Goal: Task Accomplishment & Management: Complete application form

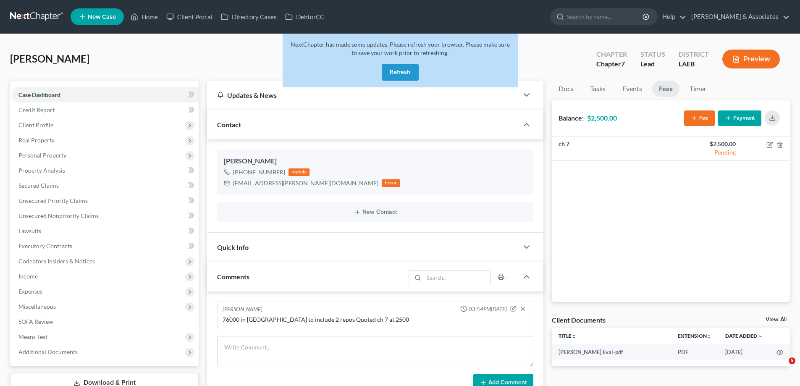
click at [396, 73] on button "Refresh" at bounding box center [400, 72] width 37 height 17
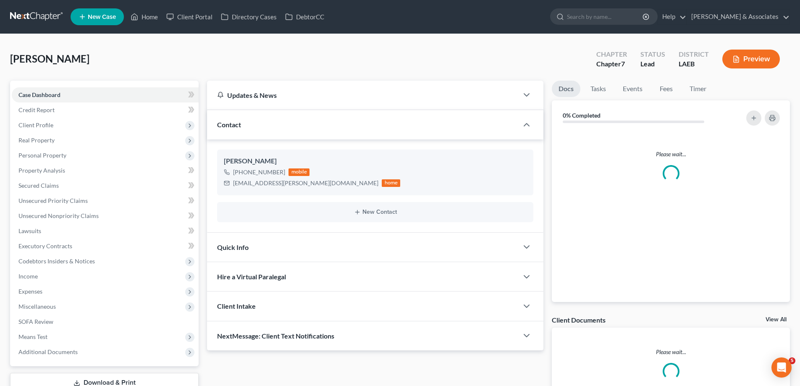
click at [105, 14] on span "New Case" at bounding box center [102, 17] width 28 height 6
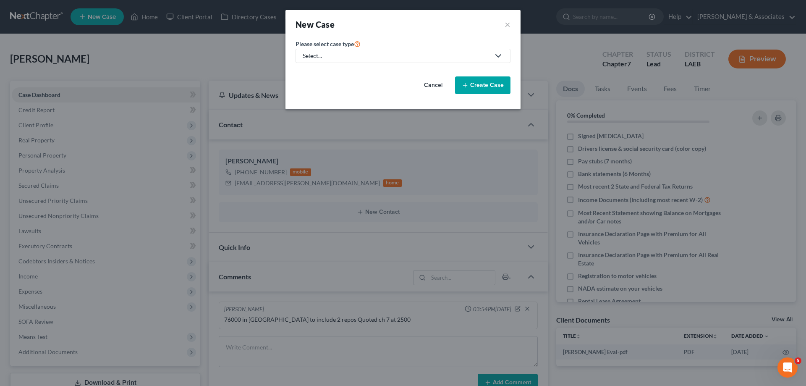
click at [404, 62] on link "Select..." at bounding box center [403, 56] width 215 height 14
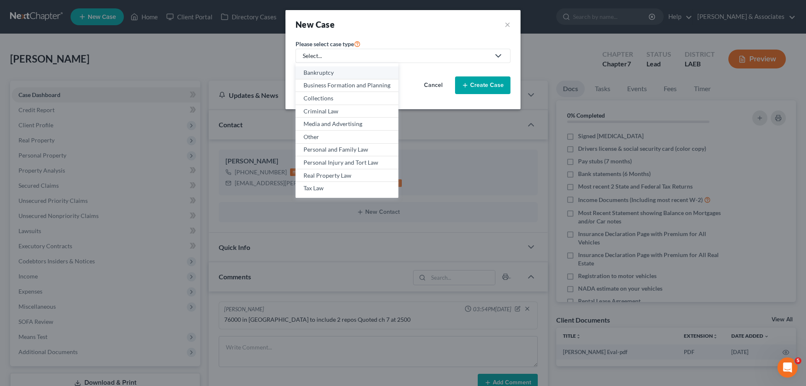
click at [339, 69] on div "Bankruptcy" at bounding box center [347, 72] width 87 height 8
select select "35"
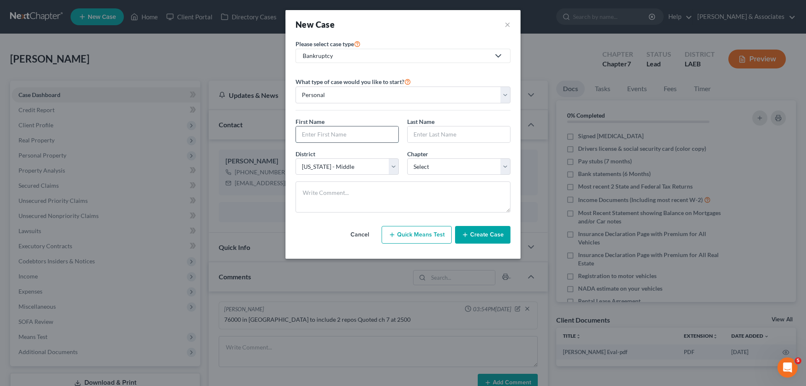
click at [337, 139] on input "text" at bounding box center [347, 134] width 102 height 16
type input "Carol"
type input "Seymour"
click at [388, 160] on select "Select Alabama - Middle Alabama - Northern Alabama - Southern Alaska Arizona Ar…" at bounding box center [347, 166] width 103 height 17
select select "36"
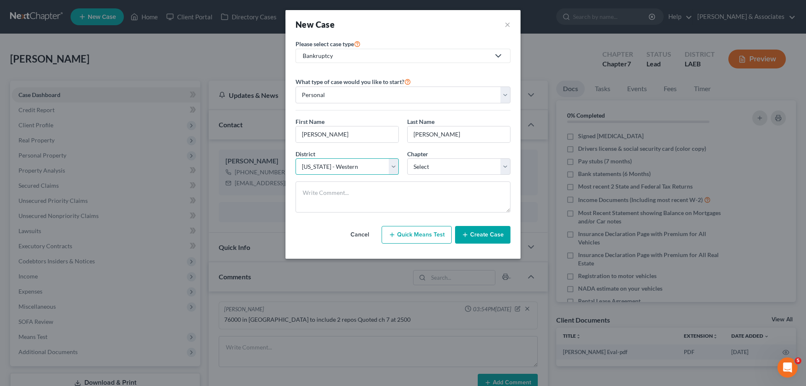
click at [296, 158] on select "Select Alabama - Middle Alabama - Northern Alabama - Southern Alaska Arizona Ar…" at bounding box center [347, 166] width 103 height 17
click at [458, 163] on select "Select 7 11 12 13" at bounding box center [458, 166] width 103 height 17
select select "3"
click at [407, 158] on select "Select 7 11 12 13" at bounding box center [458, 166] width 103 height 17
click at [491, 237] on button "Create Case" at bounding box center [482, 235] width 55 height 18
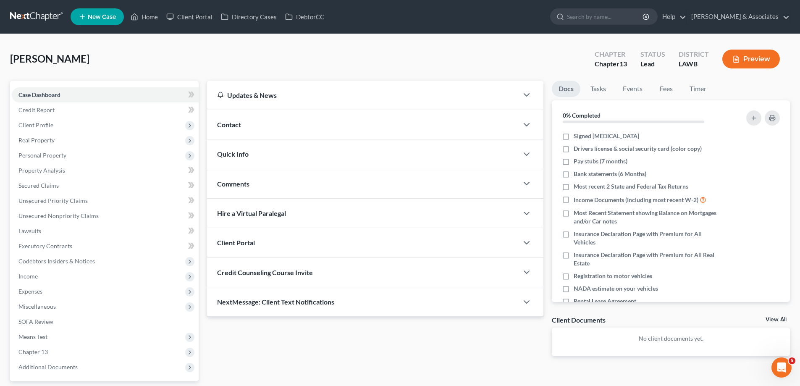
click at [360, 122] on div "Contact" at bounding box center [362, 124] width 311 height 29
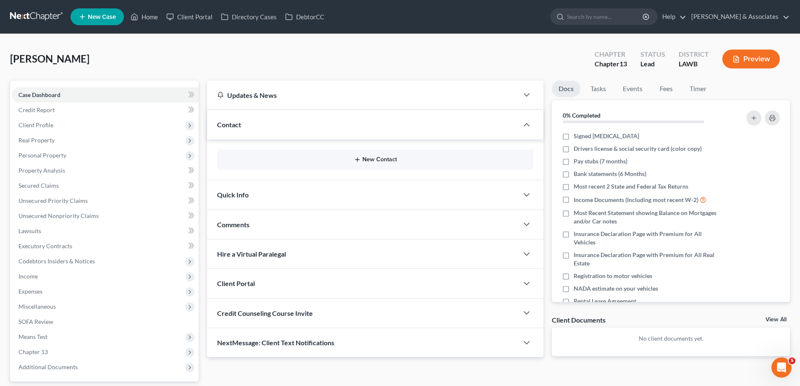
click at [375, 161] on button "New Contact" at bounding box center [375, 159] width 303 height 7
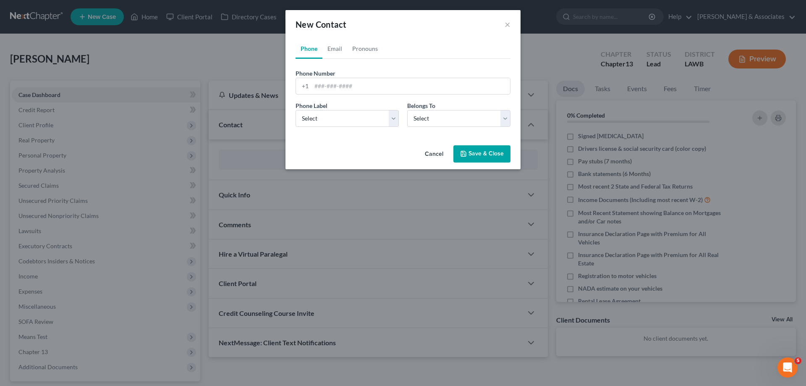
click at [331, 72] on span "Phone Number" at bounding box center [316, 73] width 40 height 7
drag, startPoint x: 306, startPoint y: 86, endPoint x: 320, endPoint y: 85, distance: 14.3
click at [314, 86] on div "+1" at bounding box center [403, 86] width 215 height 17
click at [322, 85] on input "tel" at bounding box center [411, 86] width 199 height 16
paste input "318-834-3404"
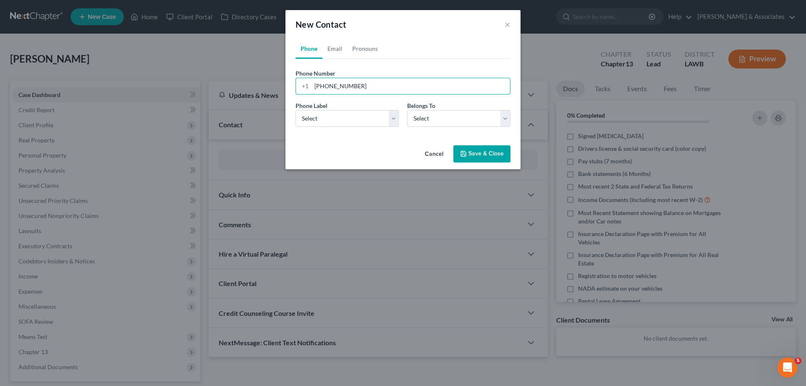
type input "318-834-3404"
click at [353, 108] on div "Phone Label * Select Mobile Home Work Other" at bounding box center [347, 114] width 112 height 26
click at [345, 122] on select "Select Mobile Home Work Other" at bounding box center [347, 118] width 103 height 17
select select "0"
click at [296, 110] on select "Select Mobile Home Work Other" at bounding box center [347, 118] width 103 height 17
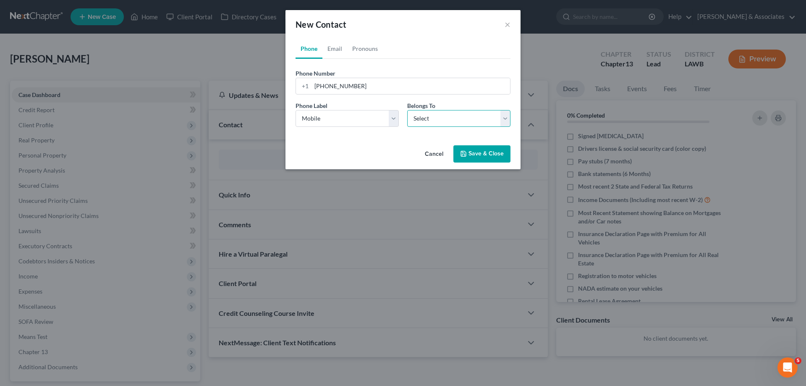
click at [435, 120] on select "Select Client Other" at bounding box center [458, 118] width 103 height 17
select select "0"
click at [407, 110] on select "Select Client Other" at bounding box center [458, 118] width 103 height 17
select select "0"
click at [336, 54] on link "Email" at bounding box center [335, 49] width 25 height 20
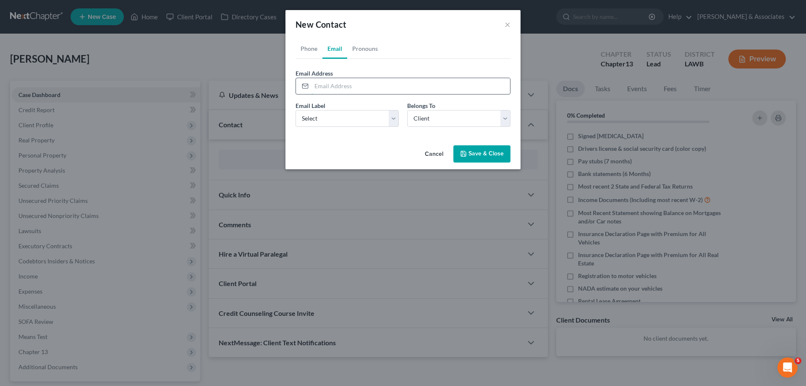
click at [348, 91] on input "email" at bounding box center [411, 86] width 199 height 16
paste input "carolseymour14@gmail.com"
type input "carolseymour14@gmail.com"
drag, startPoint x: 311, startPoint y: 115, endPoint x: 323, endPoint y: 126, distance: 15.7
click at [311, 115] on select "Select Home Work Other" at bounding box center [347, 118] width 103 height 17
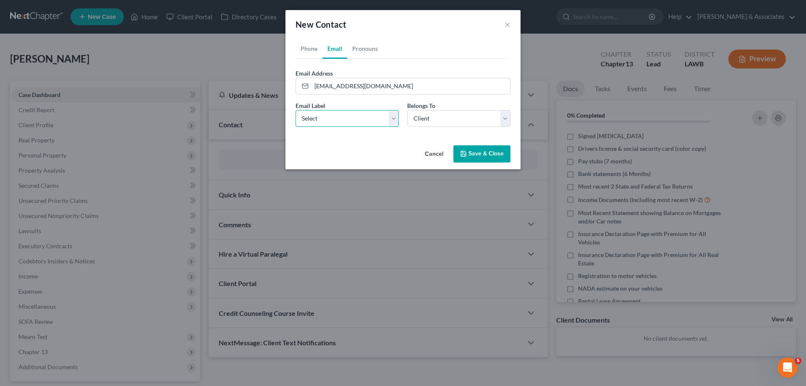
select select "0"
click at [296, 110] on select "Select Home Work Other" at bounding box center [347, 118] width 103 height 17
click at [432, 115] on select "Select Client Other" at bounding box center [458, 118] width 103 height 17
click at [475, 153] on button "Save & Close" at bounding box center [482, 154] width 57 height 18
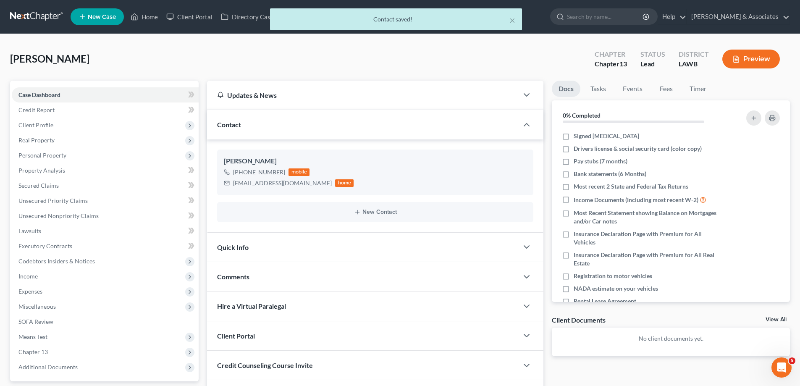
click at [274, 275] on div "Comments" at bounding box center [362, 276] width 311 height 29
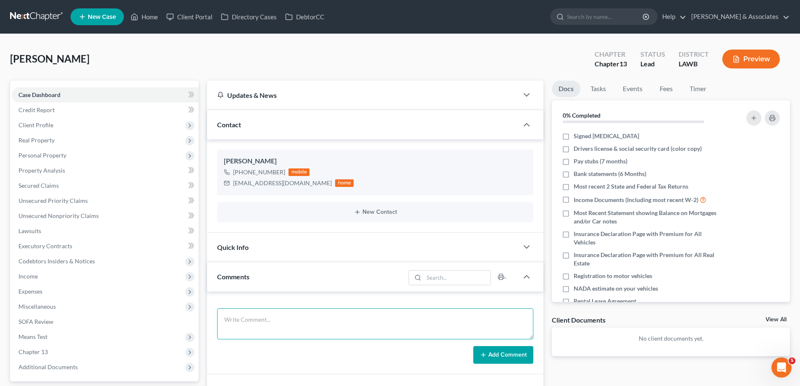
click at [238, 319] on textarea at bounding box center [375, 323] width 316 height 31
paste textarea "Did eval with Carol, very thorough, very close on income, has a jeep owing 1500…"
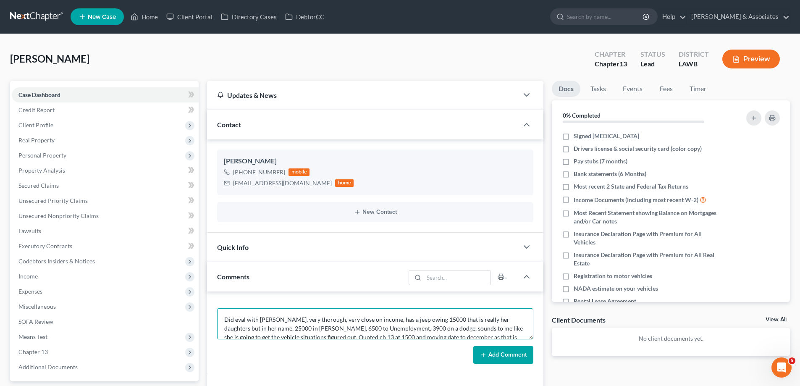
scroll to position [11, 0]
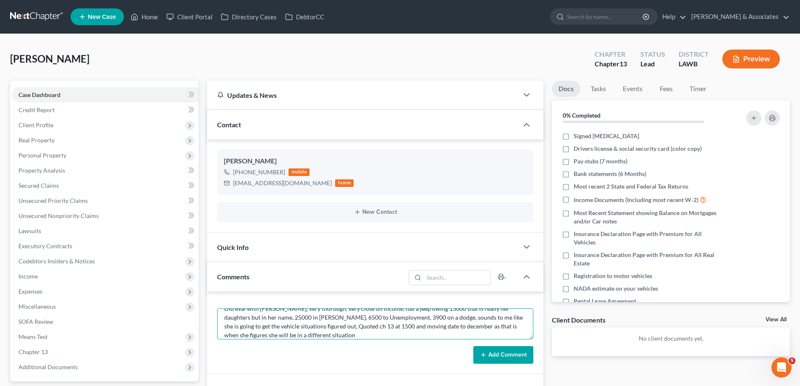
type textarea "Did eval with Carol, very thorough, very close on income, has a jeep owing 1500…"
click at [504, 359] on button "Add Comment" at bounding box center [503, 355] width 60 height 18
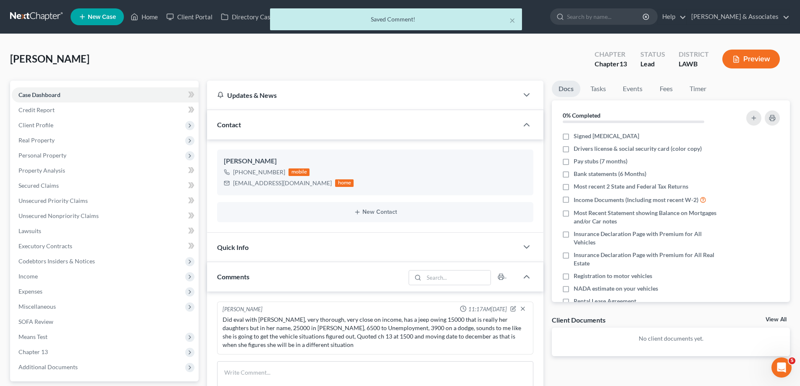
scroll to position [0, 0]
click at [771, 318] on link "View All" at bounding box center [776, 320] width 21 height 6
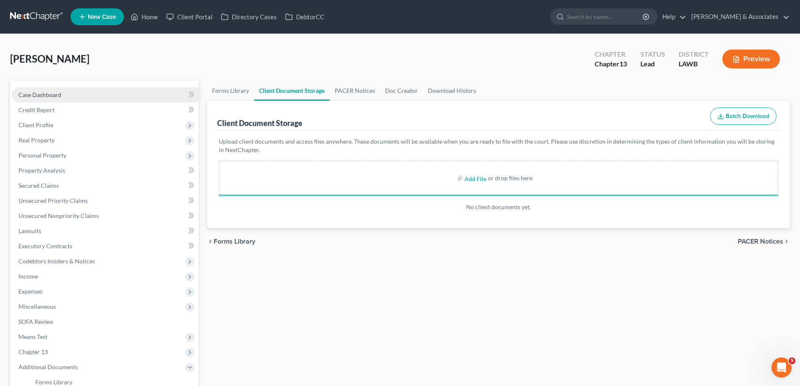
click at [26, 92] on span "Case Dashboard" at bounding box center [39, 94] width 43 height 7
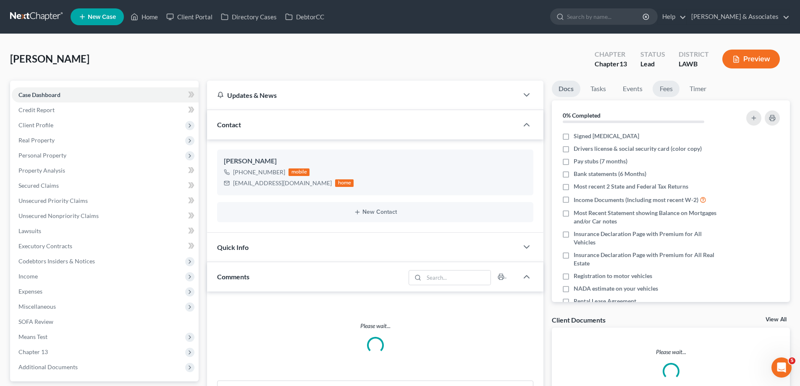
click at [667, 94] on link "Fees" at bounding box center [666, 89] width 27 height 16
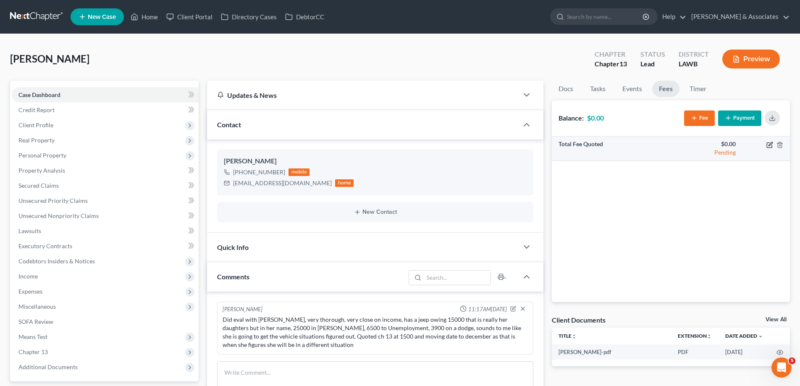
click at [771, 144] on icon "button" at bounding box center [769, 145] width 7 height 7
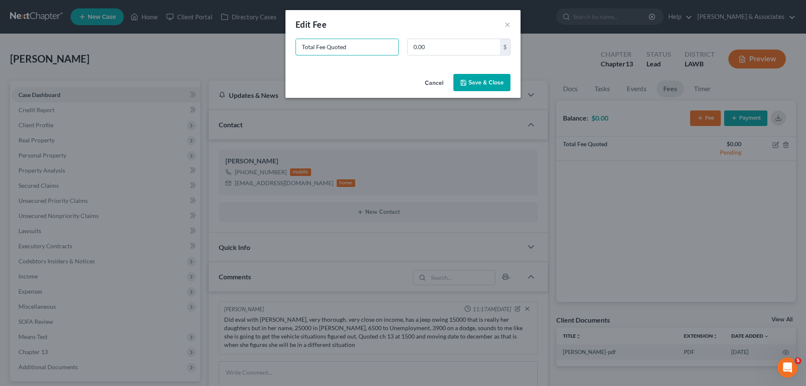
drag, startPoint x: 355, startPoint y: 42, endPoint x: 236, endPoint y: 62, distance: 121.0
click at [241, 66] on div "New Fee Edit Fee × Total Fee Quoted 0.00 $ Cancel Save & Close" at bounding box center [403, 193] width 806 height 386
type input "ch 13"
type input "1,500"
click at [502, 84] on button "Save & Close" at bounding box center [482, 83] width 57 height 18
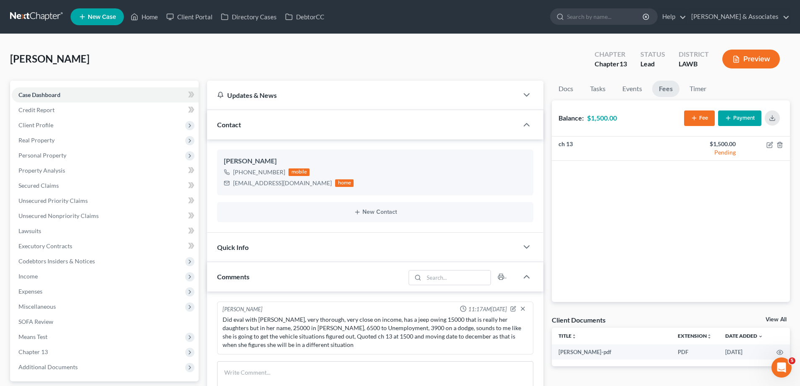
click at [91, 5] on nav "Home New Case Client Portal Directory Cases DebtorCC Diment & Associates rjp@di…" at bounding box center [400, 17] width 800 height 34
click at [96, 28] on nav "Home New Case Client Portal Directory Cases DebtorCC Diment & Associates rjp@di…" at bounding box center [400, 17] width 800 height 34
click at [105, 10] on link "New Case" at bounding box center [97, 16] width 53 height 17
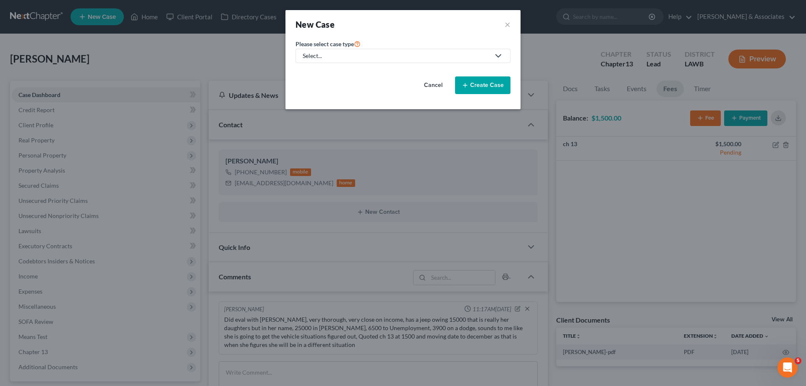
click at [357, 52] on div "Select..." at bounding box center [396, 56] width 187 height 8
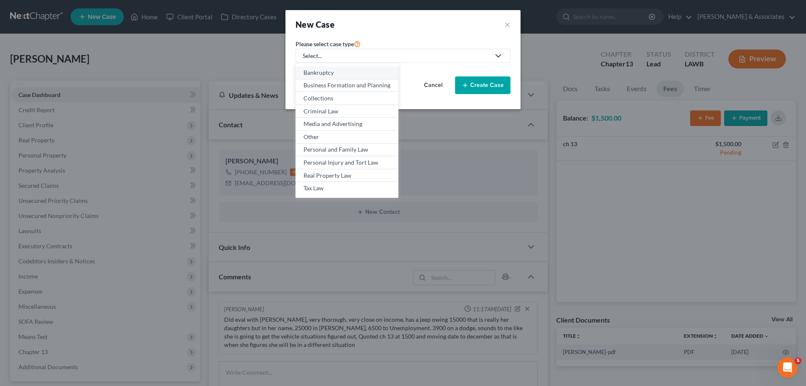
click at [328, 75] on div "Bankruptcy" at bounding box center [347, 72] width 87 height 8
select select "35"
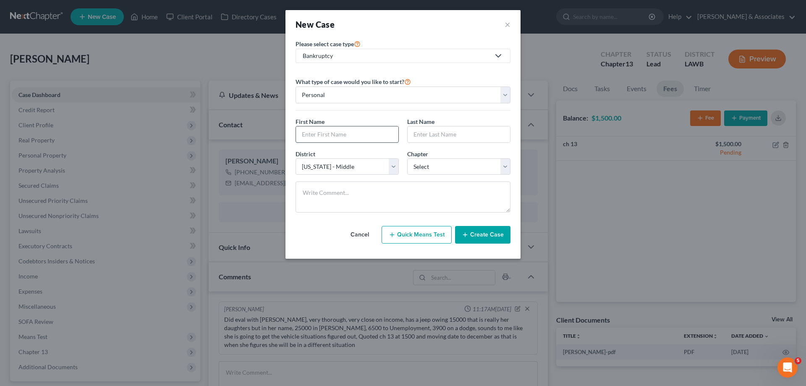
click at [321, 135] on input "text" at bounding box center [347, 134] width 102 height 16
type input "T"
type input "h"
type input "Houston"
type input "Thomas Jr."
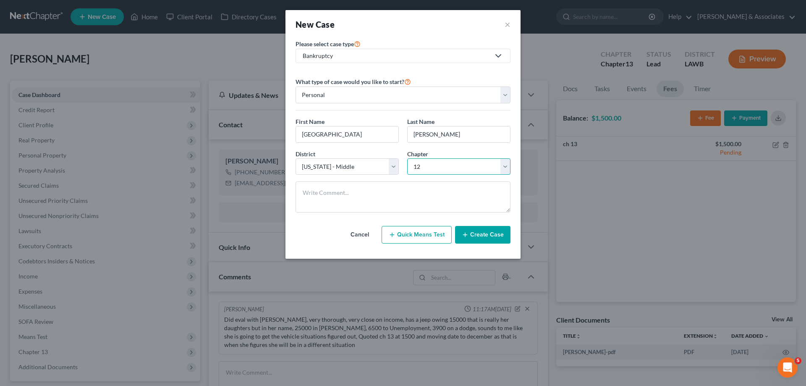
select select "3"
click at [481, 235] on button "Create Case" at bounding box center [482, 235] width 55 height 18
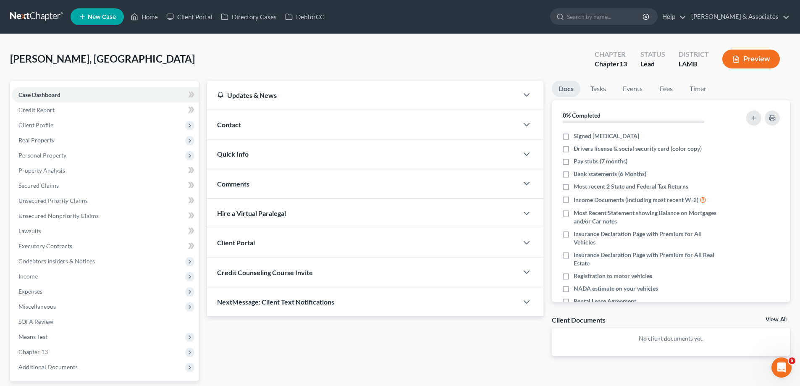
click at [298, 120] on div "Contact" at bounding box center [362, 124] width 311 height 29
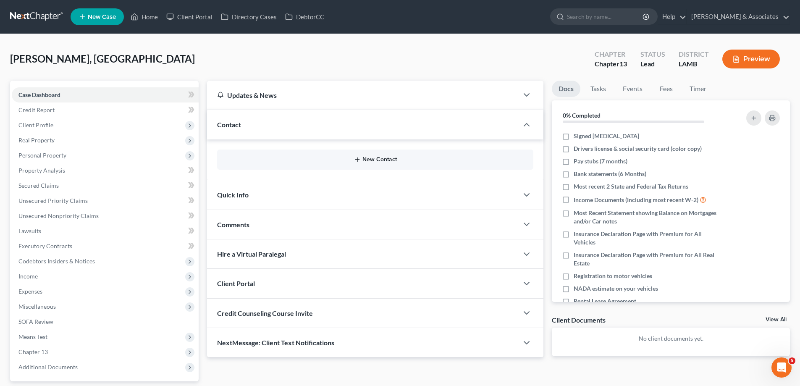
drag, startPoint x: 354, startPoint y: 154, endPoint x: 354, endPoint y: 160, distance: 5.9
click at [354, 157] on div "New Contact" at bounding box center [375, 160] width 316 height 20
click at [359, 161] on icon "button" at bounding box center [357, 159] width 7 height 7
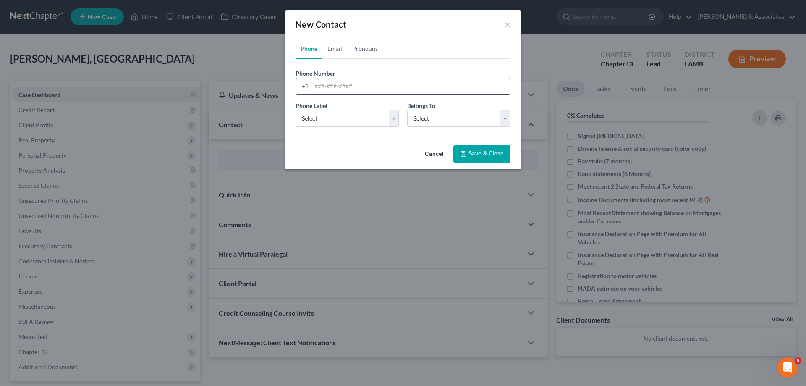
click at [365, 86] on input "tel" at bounding box center [411, 86] width 199 height 16
paste input "225-603-5390"
type input "225-603-5390"
drag, startPoint x: 334, startPoint y: 116, endPoint x: 336, endPoint y: 126, distance: 10.6
click at [334, 117] on select "Select Mobile Home Work Other" at bounding box center [347, 118] width 103 height 17
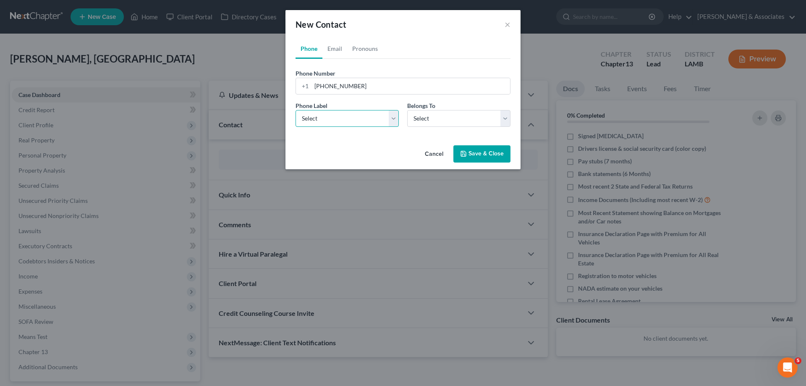
select select "0"
click at [296, 110] on select "Select Mobile Home Work Other" at bounding box center [347, 118] width 103 height 17
drag, startPoint x: 464, startPoint y: 119, endPoint x: 458, endPoint y: 126, distance: 9.2
click at [459, 125] on select "Select Client Other" at bounding box center [458, 118] width 103 height 17
select select "0"
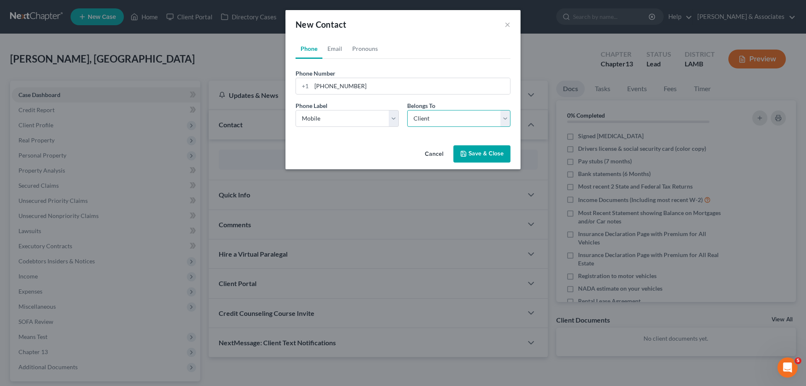
click at [407, 110] on select "Select Client Other" at bounding box center [458, 118] width 103 height 17
select select "0"
click at [342, 51] on link "Email" at bounding box center [335, 49] width 25 height 20
drag, startPoint x: 348, startPoint y: 79, endPoint x: 337, endPoint y: 92, distance: 16.7
click at [348, 80] on input "email" at bounding box center [411, 86] width 199 height 16
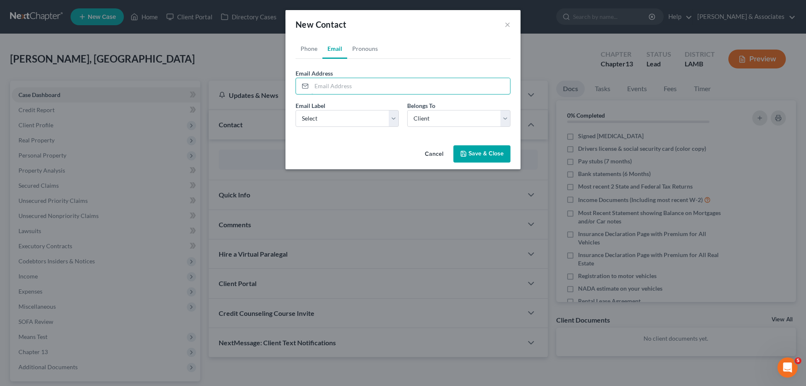
paste input "htthomas48@gmail.com"
type input "htthomas48@gmail.com"
drag, startPoint x: 320, startPoint y: 122, endPoint x: 326, endPoint y: 126, distance: 7.8
click at [320, 122] on select "Select Home Work Other" at bounding box center [347, 118] width 103 height 17
click at [296, 110] on select "Select Home Work Other" at bounding box center [347, 118] width 103 height 17
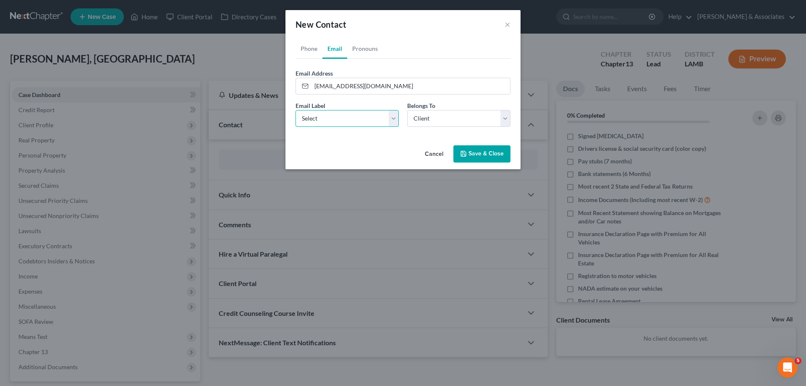
drag, startPoint x: 341, startPoint y: 118, endPoint x: 336, endPoint y: 126, distance: 9.6
click at [340, 121] on select "Select Home Work Other" at bounding box center [347, 118] width 103 height 17
select select "0"
click at [296, 110] on select "Select Home Work Other" at bounding box center [347, 118] width 103 height 17
click at [441, 116] on select "Select Client Other" at bounding box center [458, 118] width 103 height 17
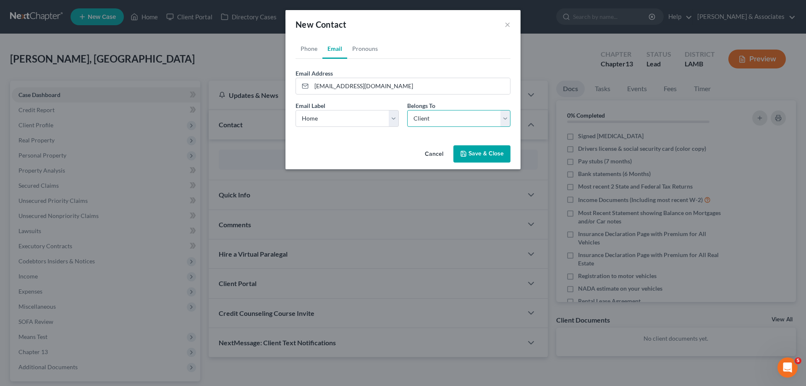
click at [407, 110] on select "Select Client Other" at bounding box center [458, 118] width 103 height 17
click at [488, 152] on button "Save & Close" at bounding box center [482, 154] width 57 height 18
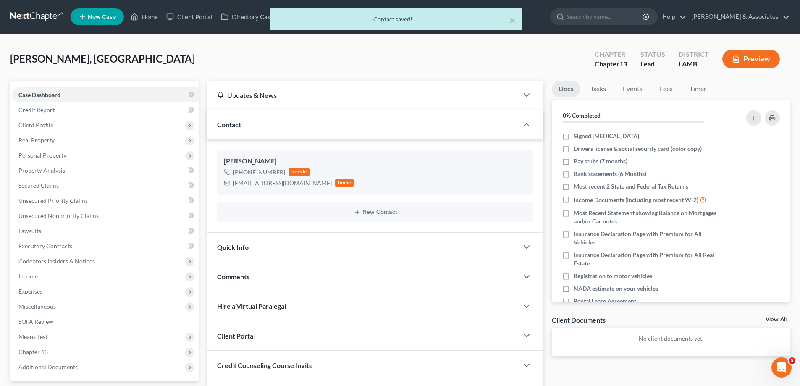
click at [292, 280] on div "Comments" at bounding box center [362, 276] width 311 height 29
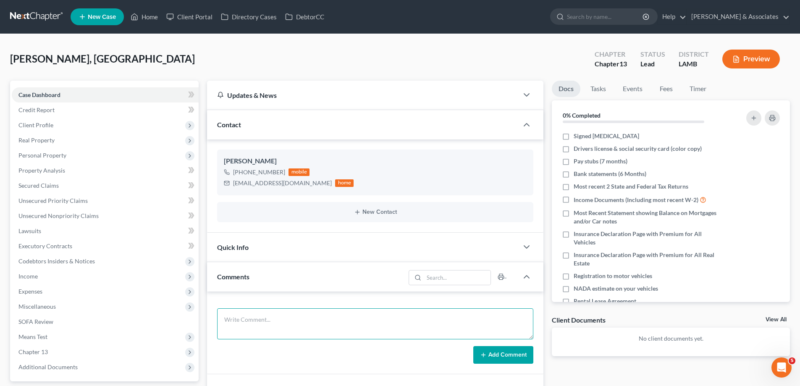
drag, startPoint x: 260, startPoint y: 323, endPoint x: 282, endPoint y: 325, distance: 22.4
click at [260, 323] on textarea at bounding box center [375, 323] width 316 height 31
paste textarea "Has sheriff Sale 10/22 32000 behind on home, owes 46000 to treasury and 3300 in…"
type textarea "Has sheriff Sale 10/22 32000 behind on home, owes 46000 to treasury and 3300 in…"
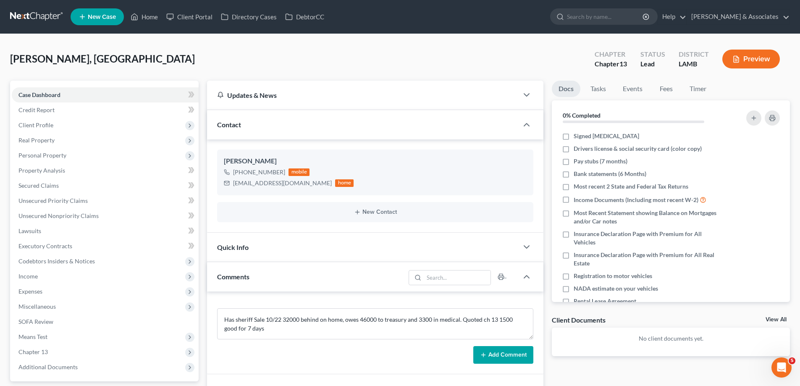
click at [481, 358] on icon at bounding box center [483, 355] width 7 height 7
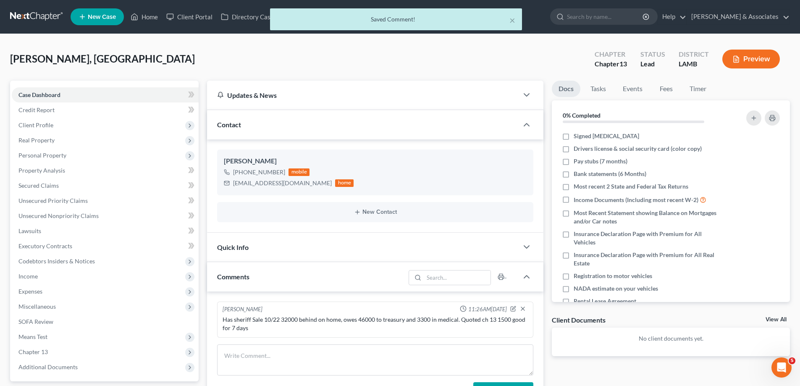
click at [766, 318] on link "View All" at bounding box center [776, 320] width 21 height 6
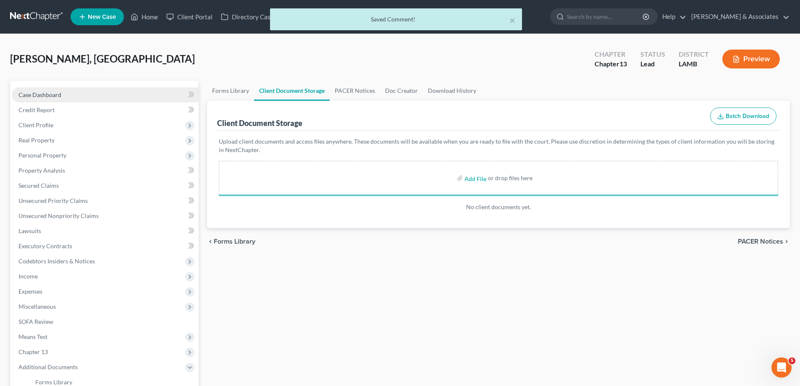
click at [70, 97] on link "Case Dashboard" at bounding box center [105, 94] width 187 height 15
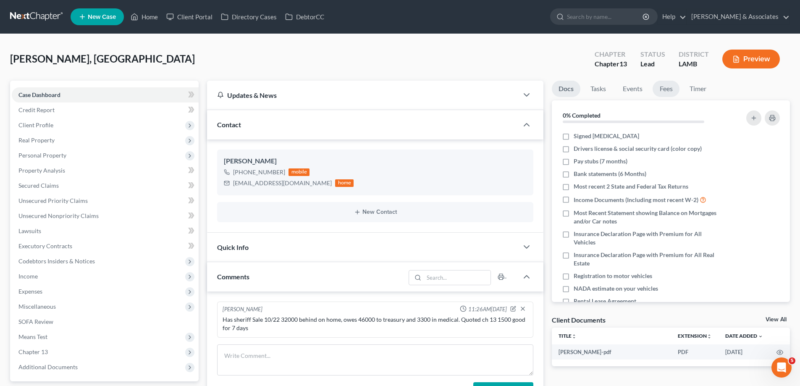
click at [670, 90] on link "Fees" at bounding box center [666, 89] width 27 height 16
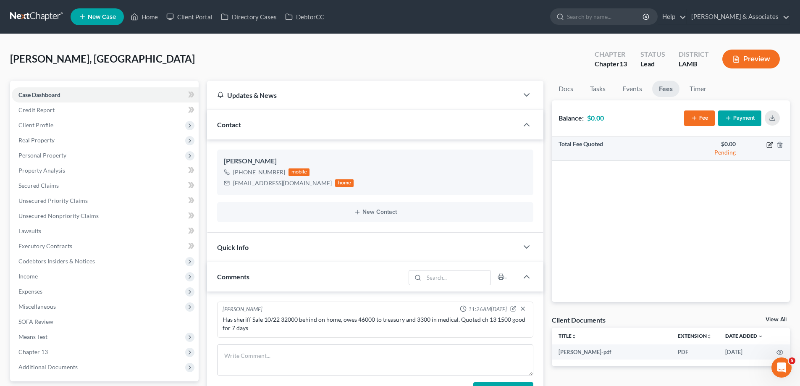
click at [768, 143] on icon "button" at bounding box center [769, 145] width 7 height 7
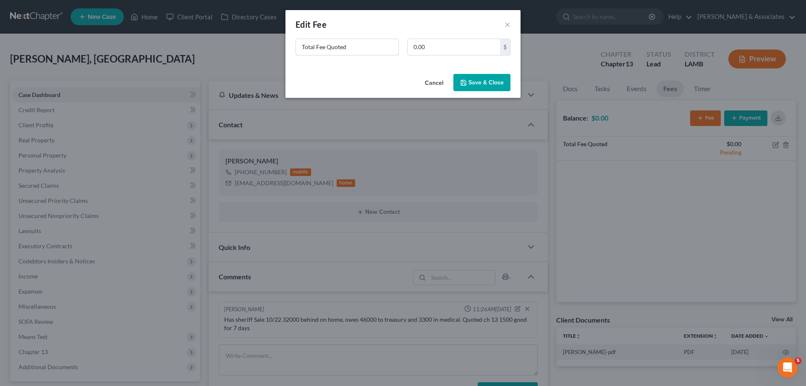
drag, startPoint x: 362, startPoint y: 48, endPoint x: 150, endPoint y: 37, distance: 212.4
click at [176, 44] on div "New Fee Edit Fee × Total Fee Quoted 0.00 $ Cancel Save & Close" at bounding box center [403, 193] width 806 height 386
type input "ch 13"
type input "1,500"
click at [480, 79] on button "Save & Close" at bounding box center [482, 83] width 57 height 18
